Goal: Communication & Community: Ask a question

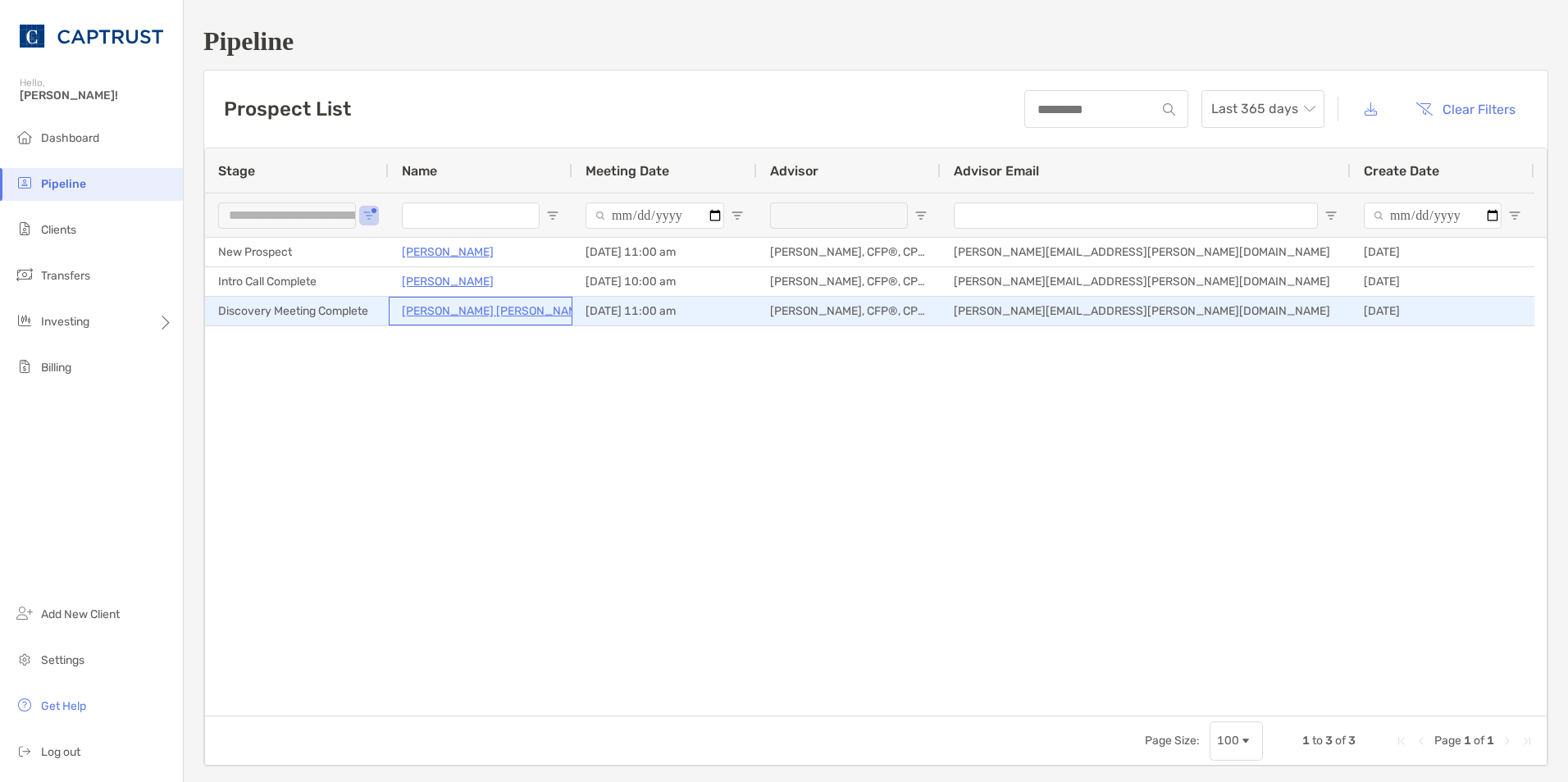
click at [440, 309] on p "Fraser McLeod" at bounding box center [494, 311] width 186 height 21
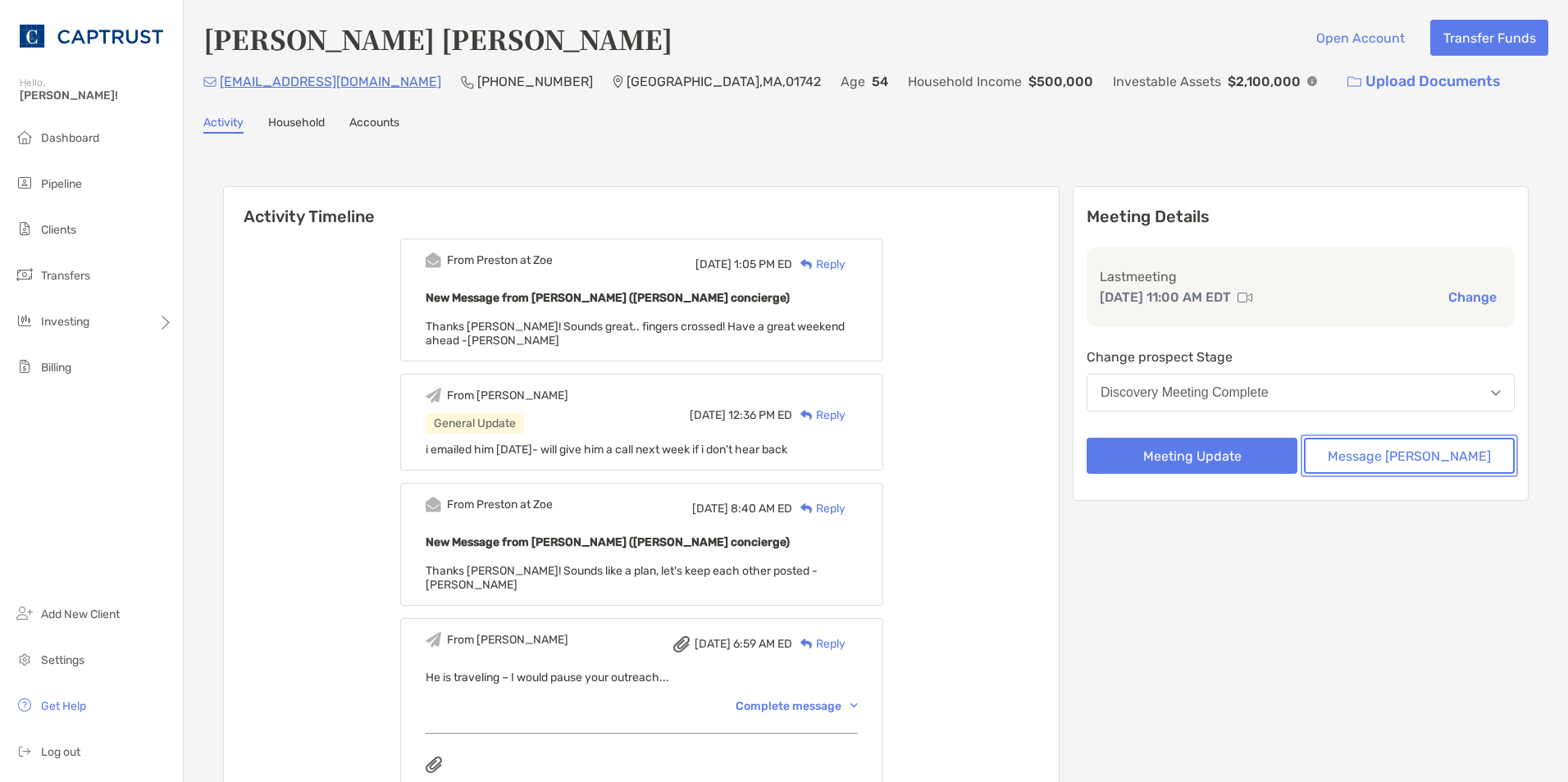
click at [1418, 459] on button "Message [PERSON_NAME]" at bounding box center [1409, 456] width 211 height 36
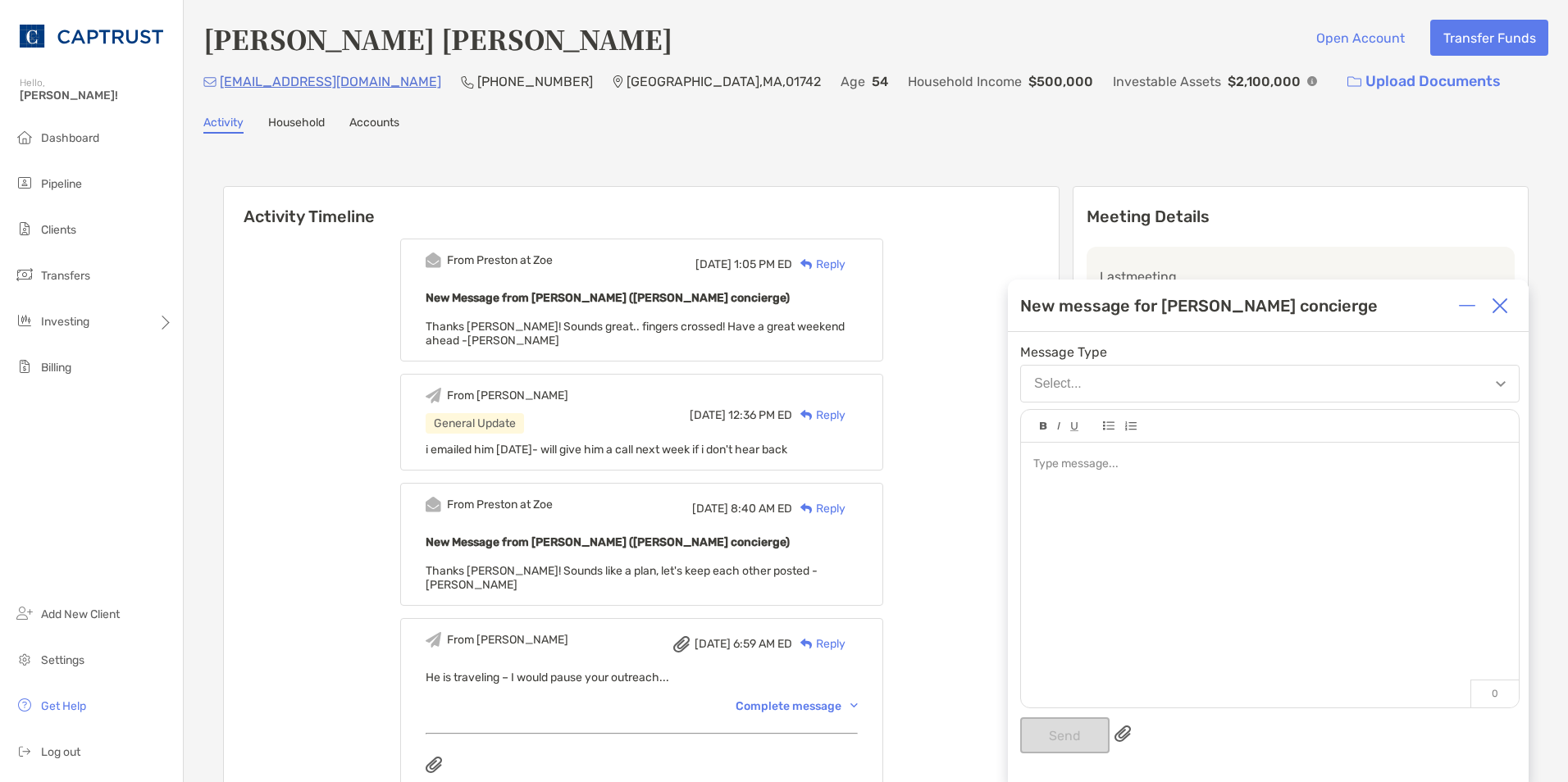
click at [1150, 460] on div at bounding box center [1269, 464] width 472 height 17
click at [1074, 738] on button "Send" at bounding box center [1065, 736] width 90 height 36
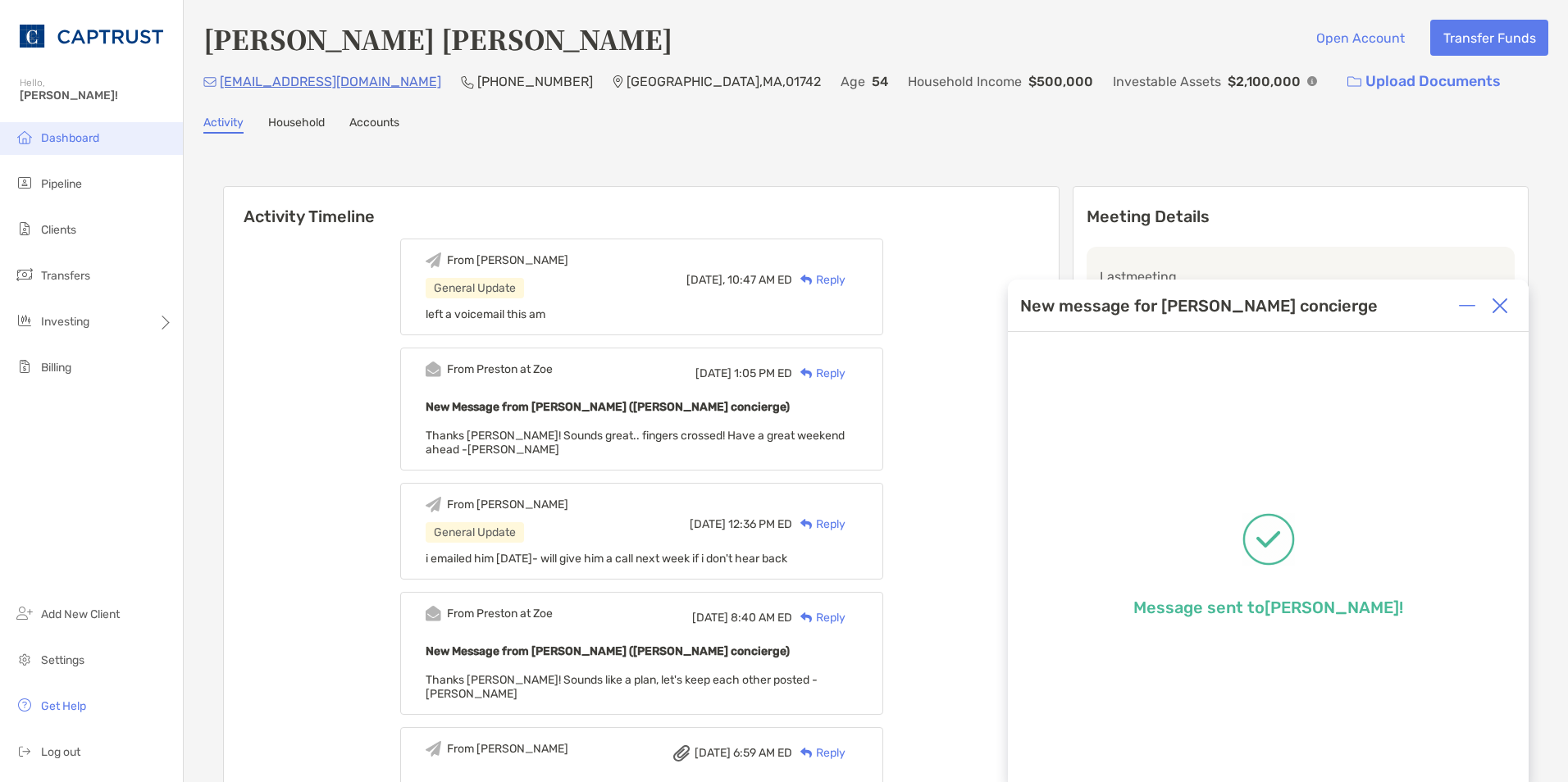
click at [95, 142] on span "Dashboard" at bounding box center [70, 138] width 58 height 14
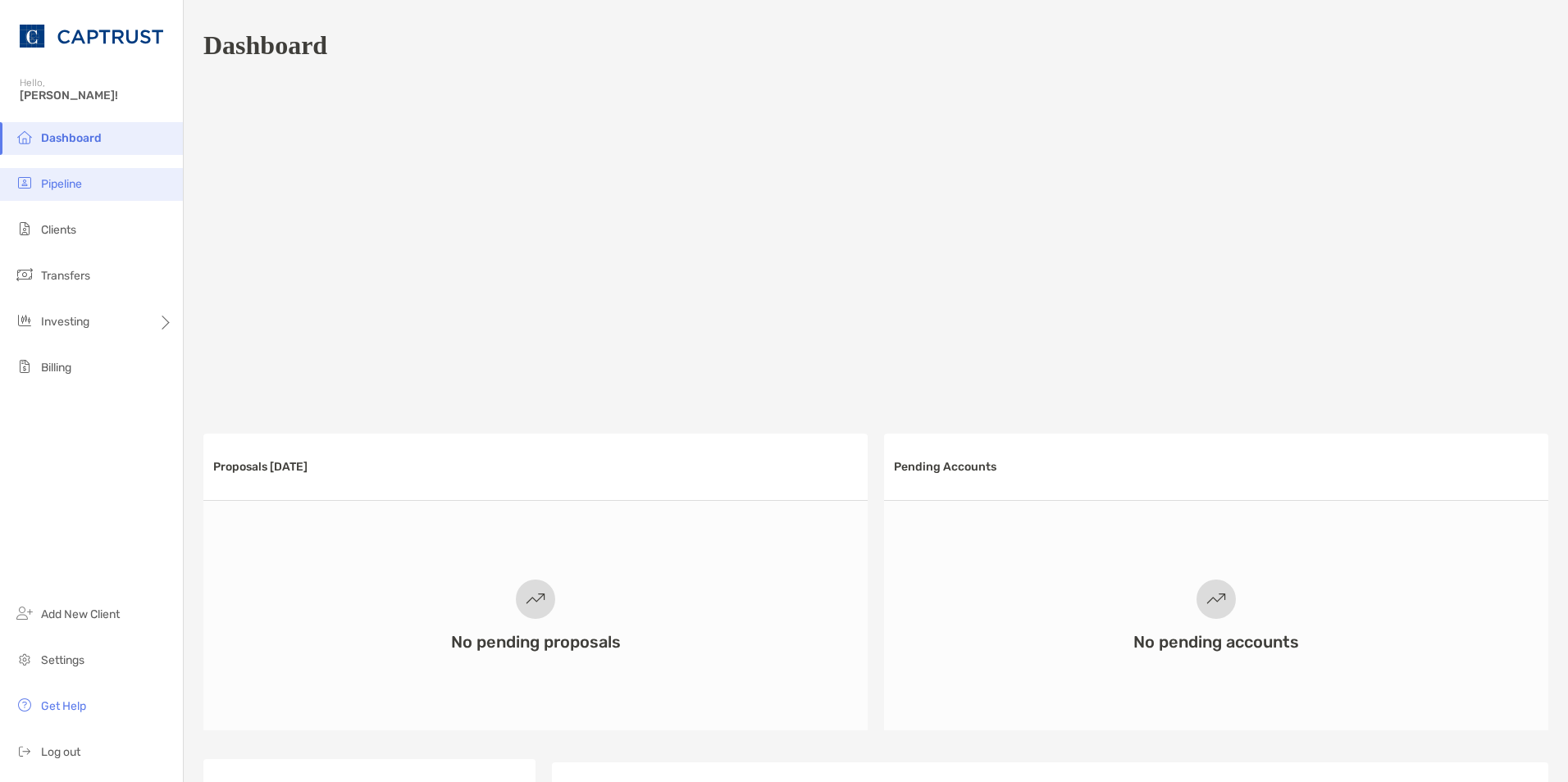
click at [111, 173] on li "Pipeline" at bounding box center [92, 185] width 183 height 33
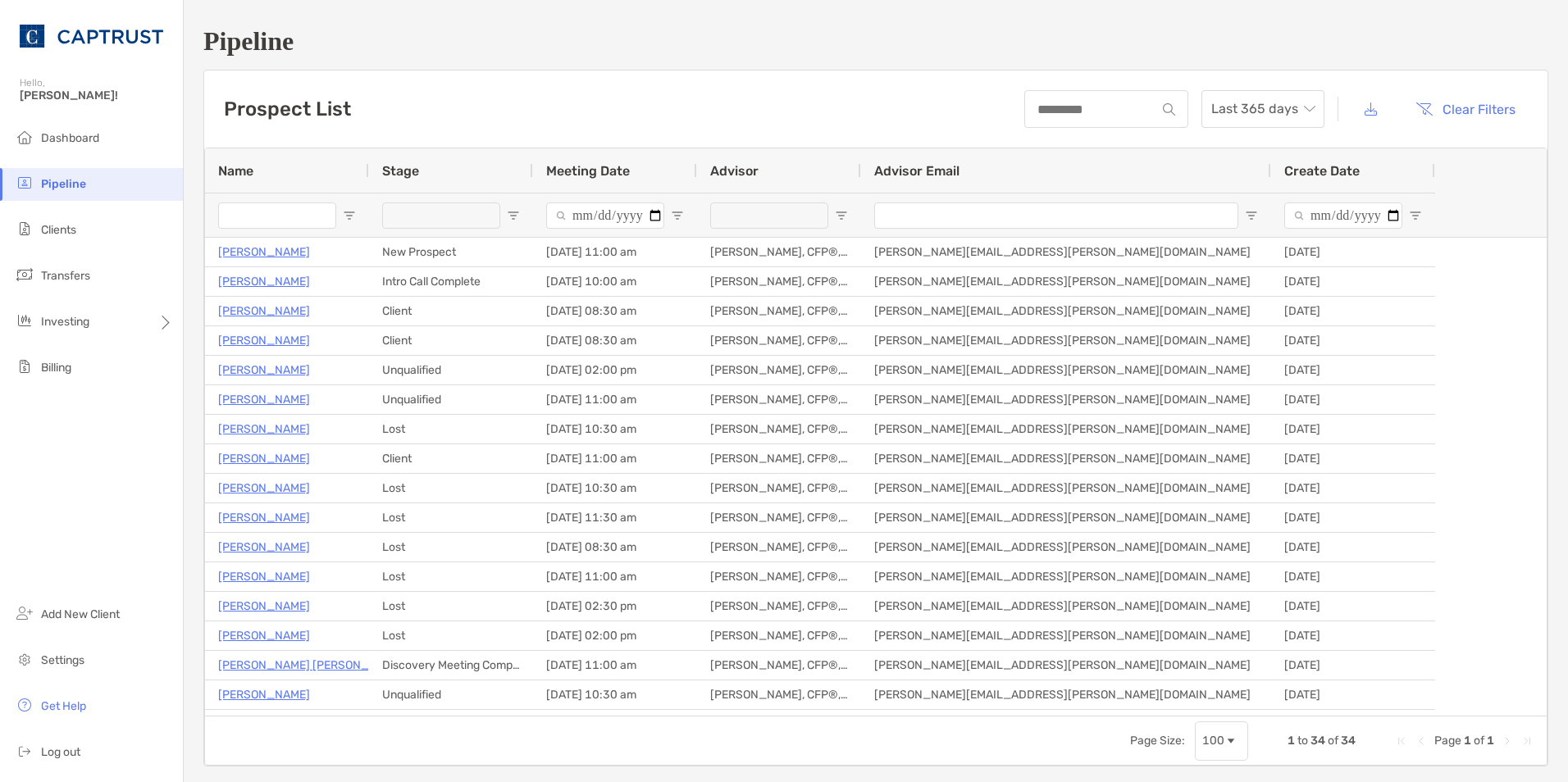
type input "**********"
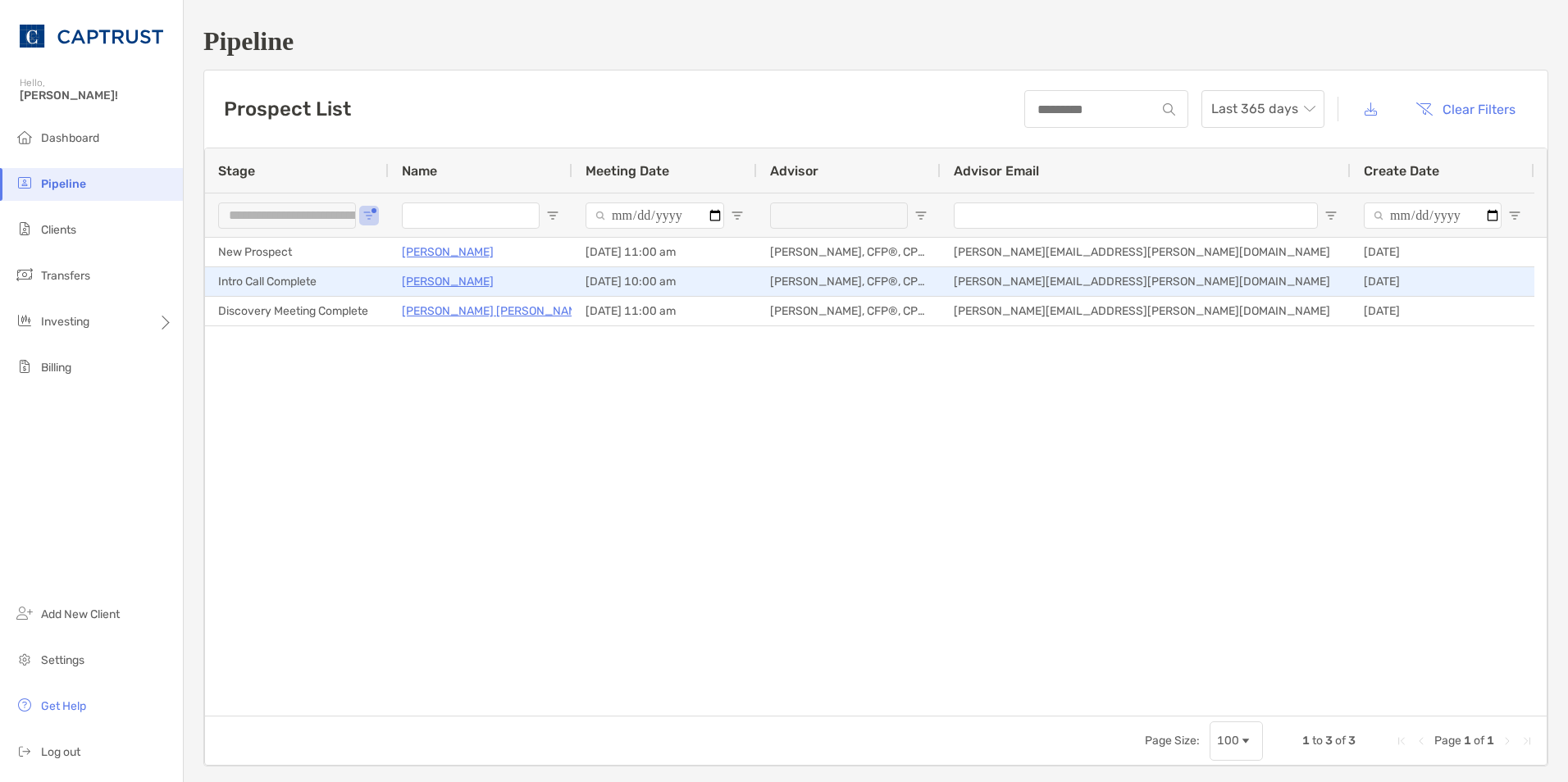
click at [436, 279] on p "[PERSON_NAME]" at bounding box center [447, 282] width 92 height 21
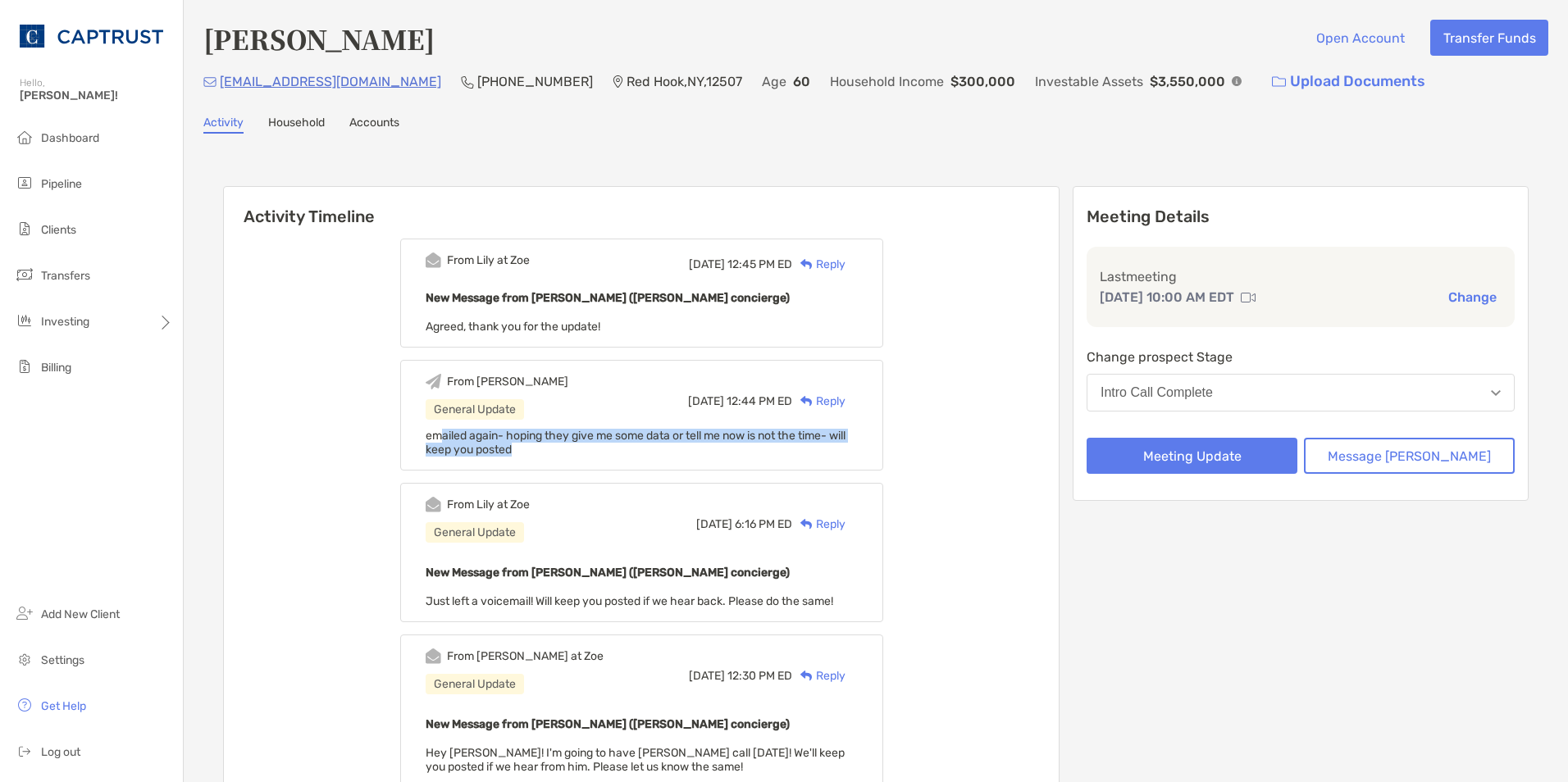
drag, startPoint x: 465, startPoint y: 435, endPoint x: 557, endPoint y: 453, distance: 93.7
click at [557, 453] on div "emailed again- hoping they give me some data or tell me now is not the time- wi…" at bounding box center [642, 442] width 432 height 28
click at [794, 433] on span "emailed again- hoping they give me some data or tell me now is not the time- wi…" at bounding box center [635, 442] width 420 height 28
click at [779, 435] on span "emailed again- hoping they give me some data or tell me now is not the time- wi…" at bounding box center [635, 442] width 420 height 28
click at [1431, 455] on button "Message [PERSON_NAME]" at bounding box center [1409, 456] width 211 height 36
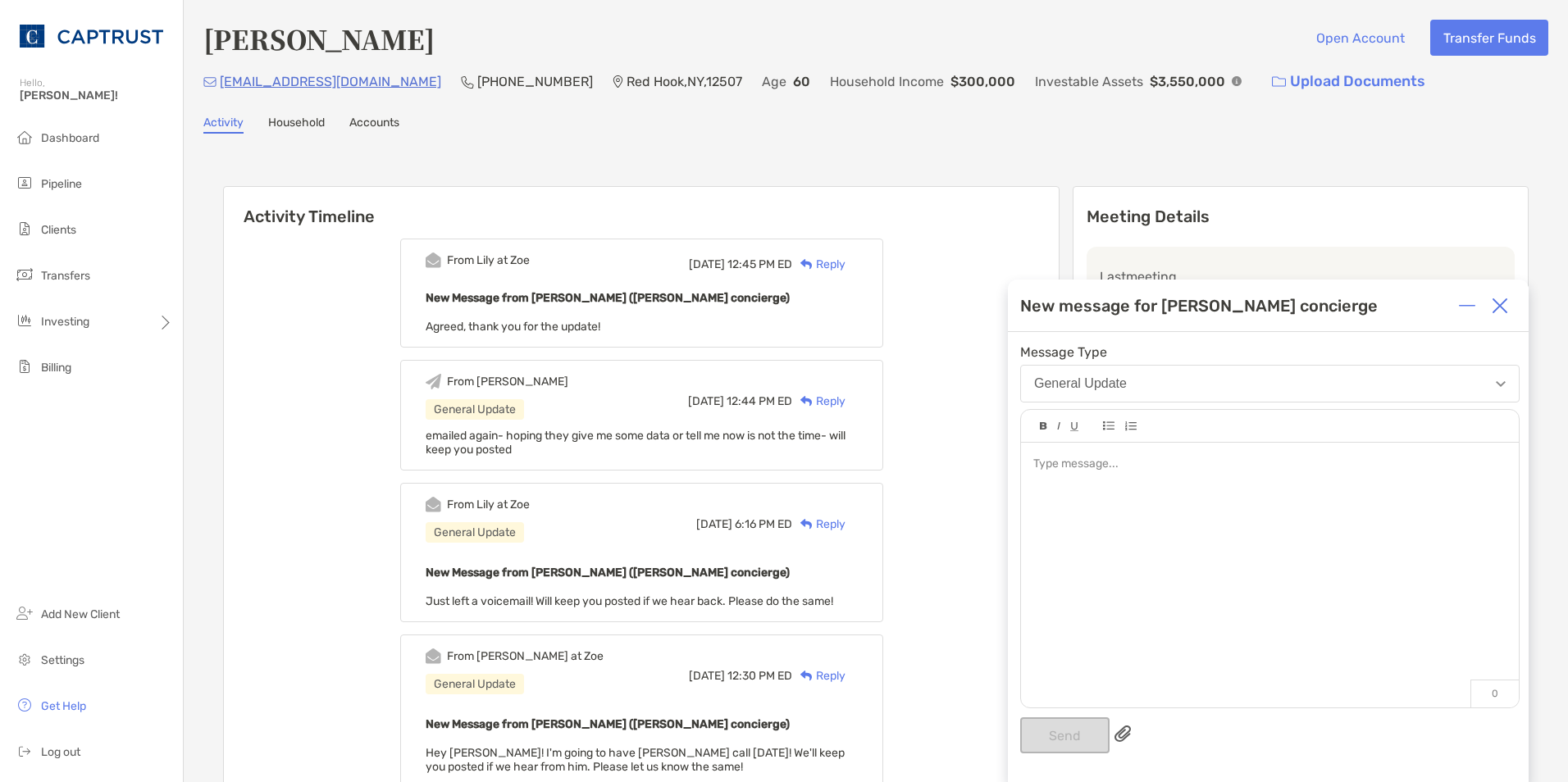
click at [1104, 487] on div at bounding box center [1270, 567] width 498 height 248
click at [1055, 738] on button "Send" at bounding box center [1065, 736] width 90 height 36
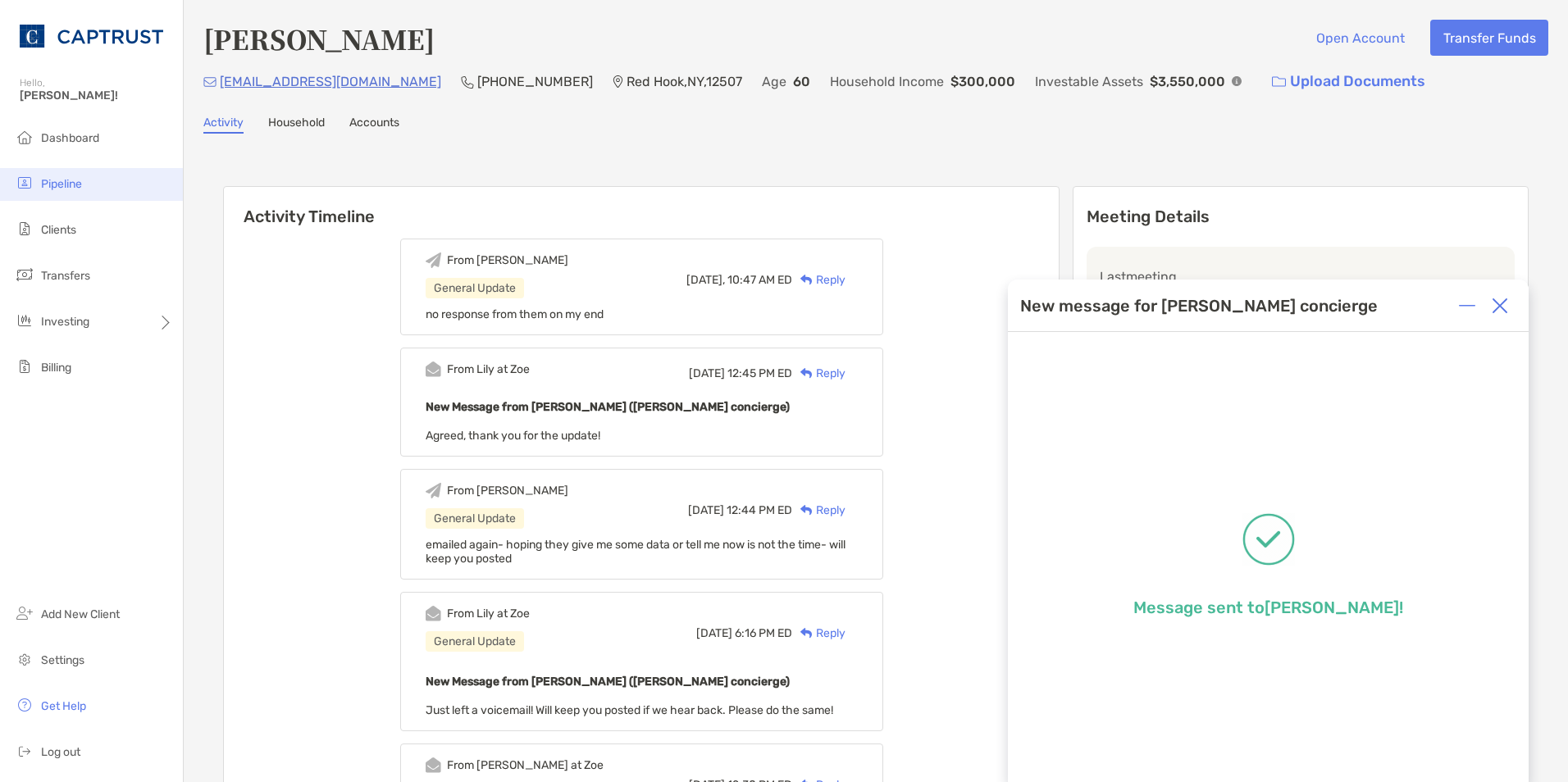
click at [69, 175] on li "Pipeline" at bounding box center [92, 185] width 183 height 33
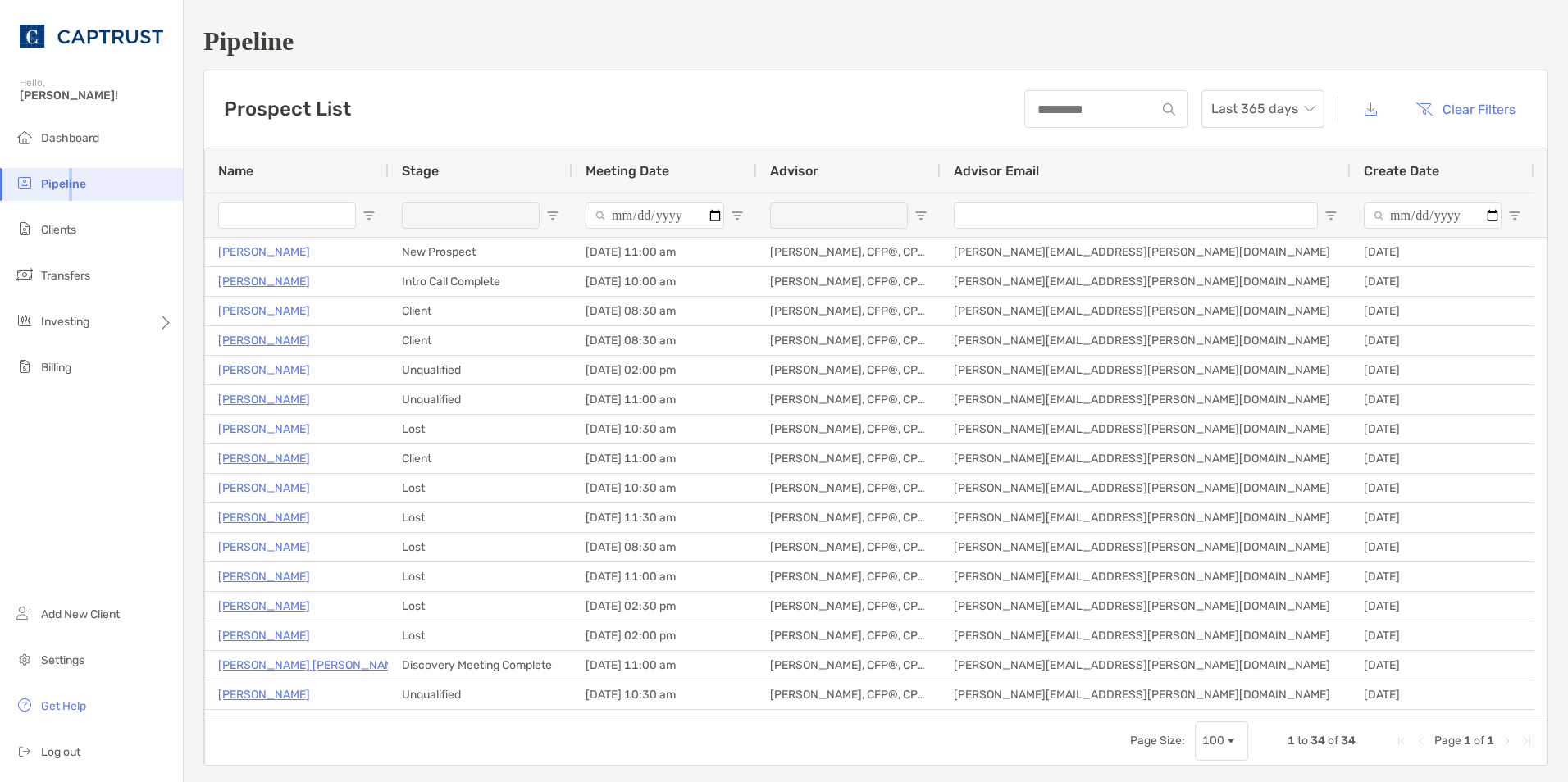
type input "**********"
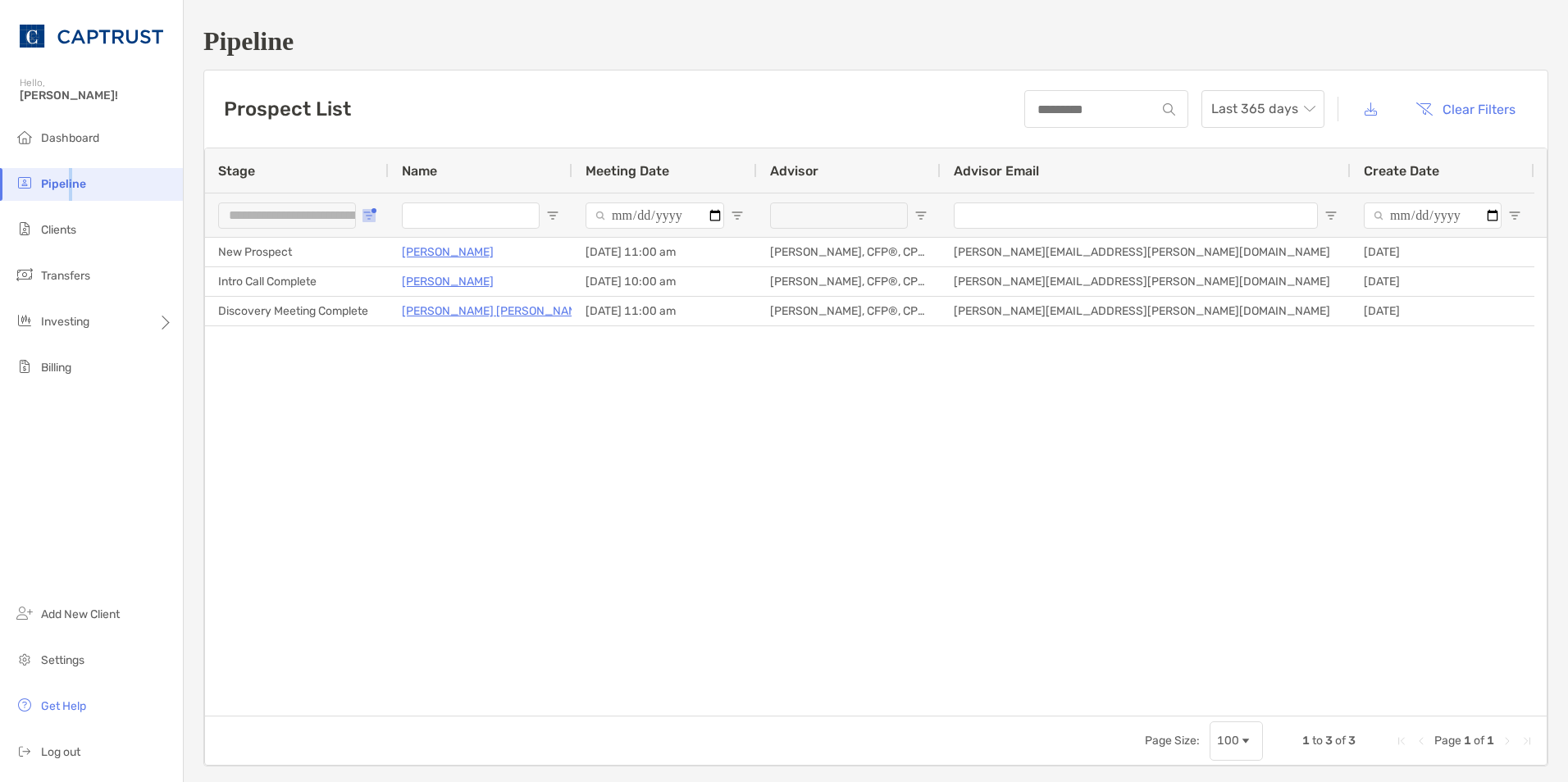
click at [367, 216] on span "Open Filter Menu" at bounding box center [369, 216] width 13 height 13
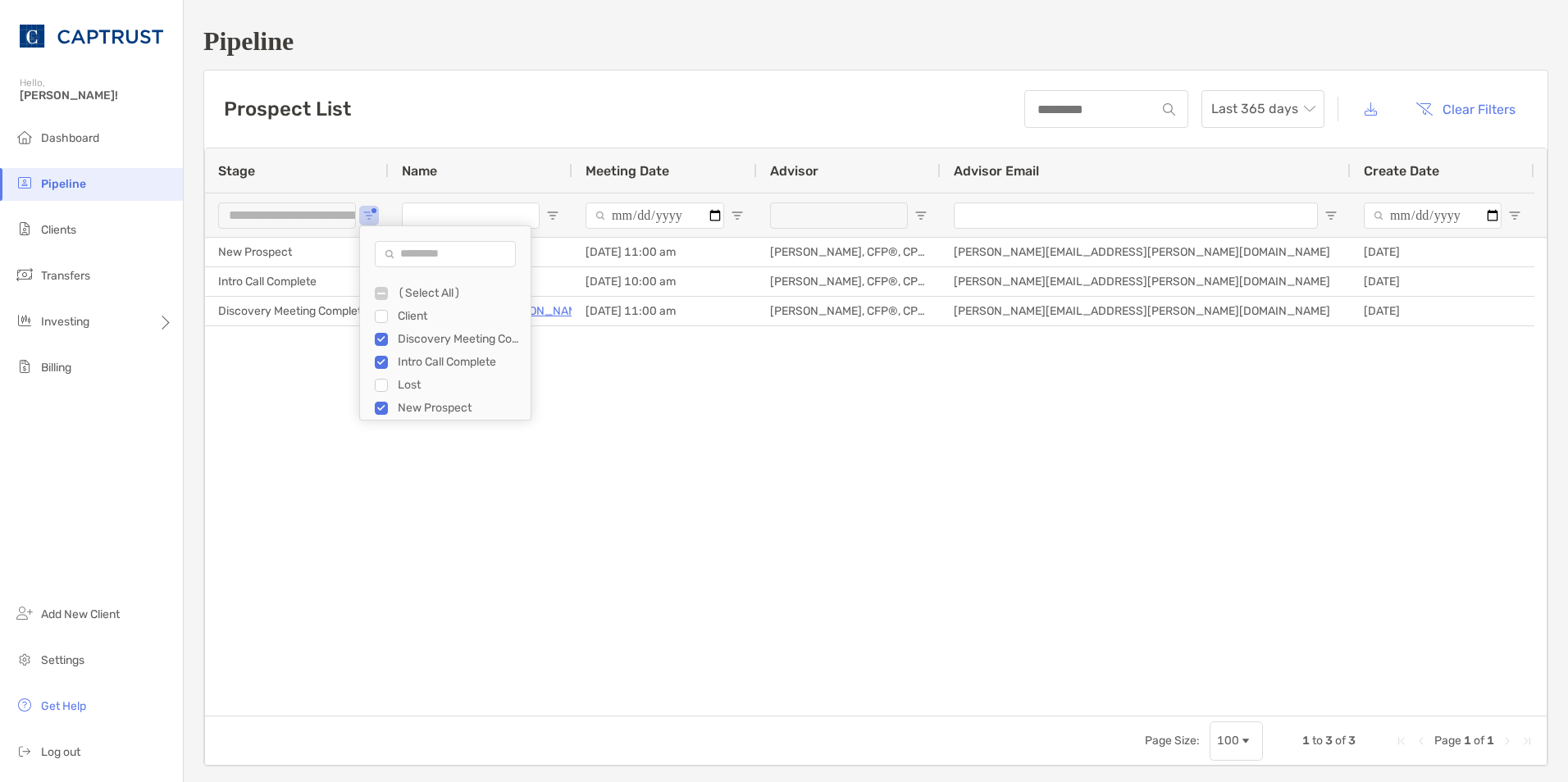
click at [364, 206] on div "**********" at bounding box center [296, 215] width 184 height 44
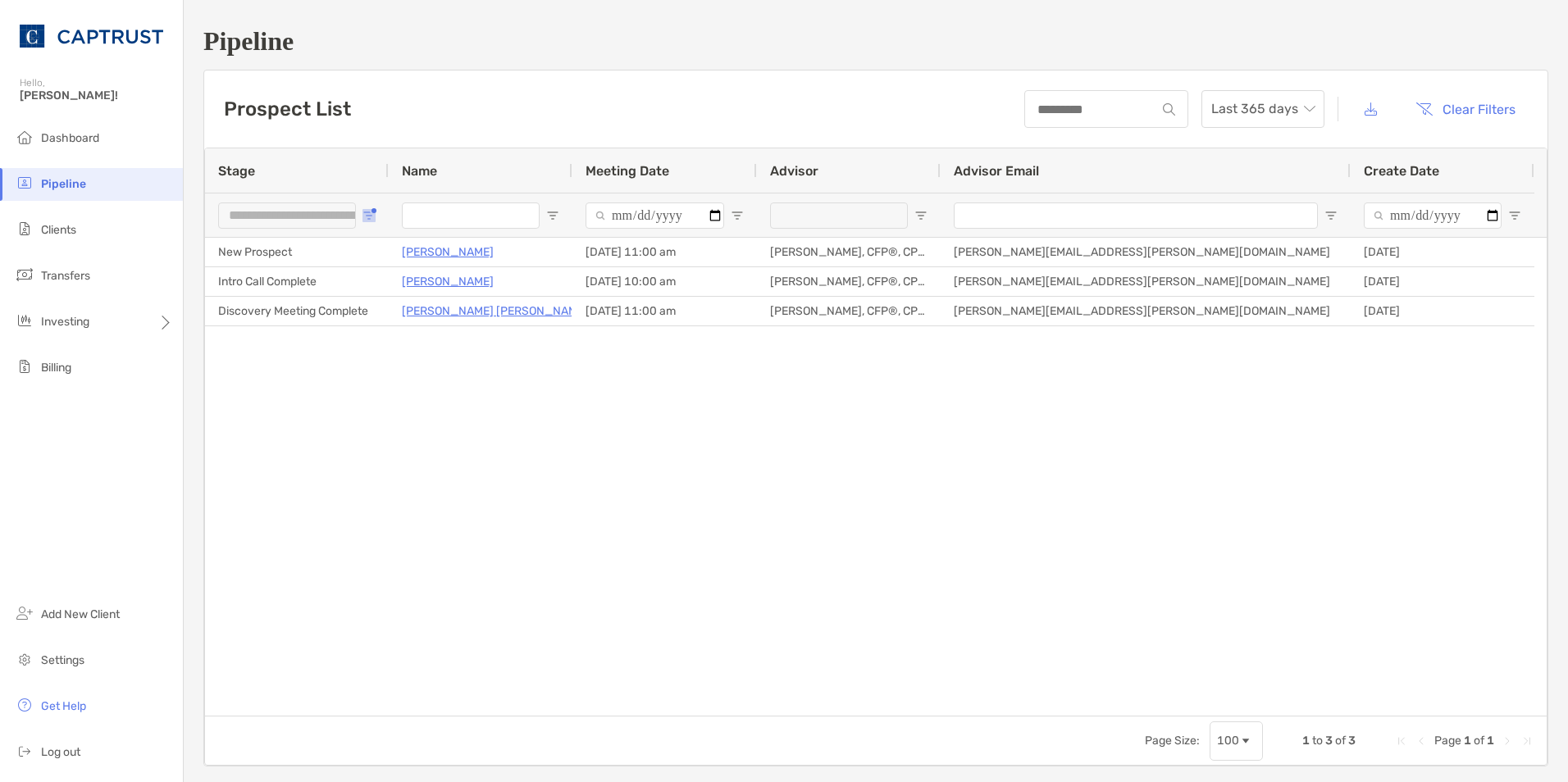
click at [371, 216] on span "Open Filter Menu" at bounding box center [369, 216] width 13 height 13
click at [678, 103] on div "Prospect List Last 365 days Clear Filters" at bounding box center [876, 109] width 1343 height 77
